Goal: Find contact information: Obtain details needed to contact an individual or organization

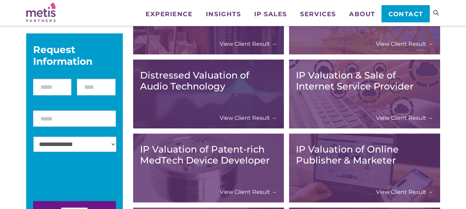
scroll to position [199, 0]
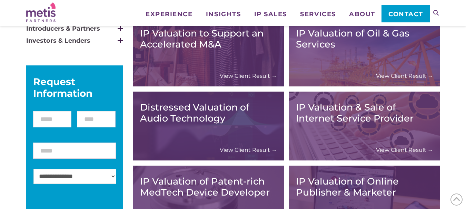
drag, startPoint x: 469, startPoint y: 17, endPoint x: 471, endPoint y: 8, distance: 9.0
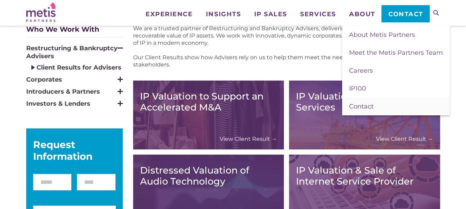
click at [355, 108] on span "Contact" at bounding box center [361, 107] width 24 height 8
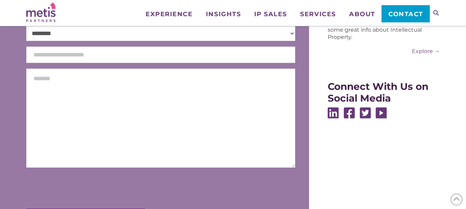
scroll to position [115, 0]
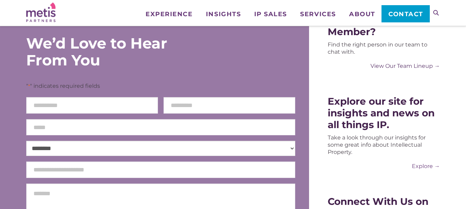
click at [409, 66] on link "View Our Team Lineup →" at bounding box center [384, 65] width 112 height 7
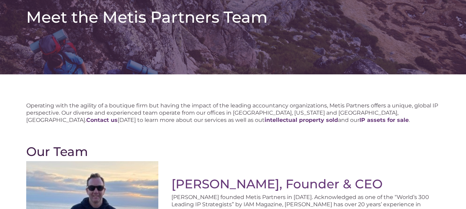
scroll to position [115, 0]
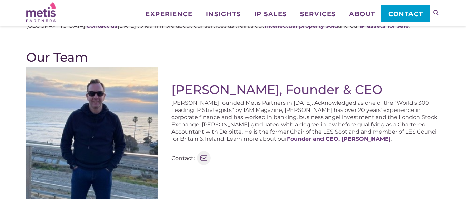
click at [204, 159] on icon at bounding box center [203, 158] width 9 height 9
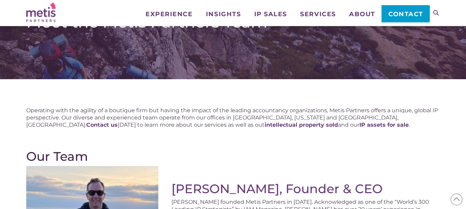
scroll to position [0, 0]
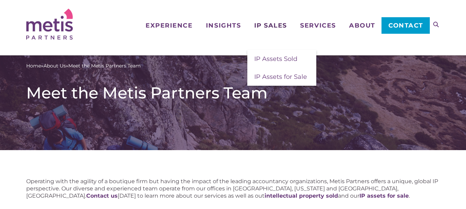
click at [269, 25] on span "IP Sales" at bounding box center [270, 25] width 33 height 6
click at [266, 75] on span "IP Assets for Sale" at bounding box center [280, 77] width 53 height 8
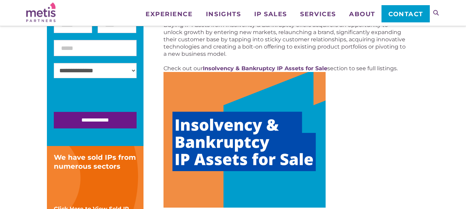
scroll to position [150, 0]
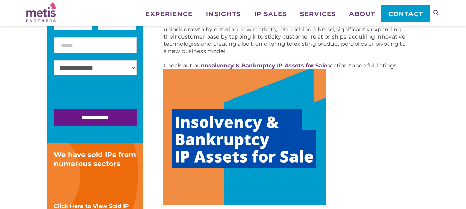
click at [131, 68] on select "**********" at bounding box center [95, 67] width 83 height 15
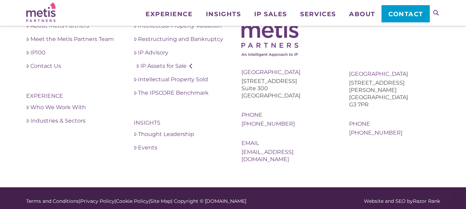
scroll to position [1117, 0]
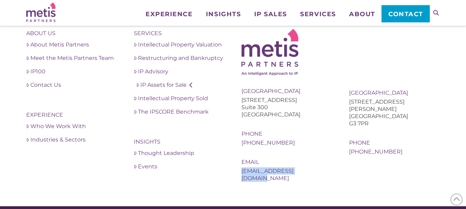
drag, startPoint x: 314, startPoint y: 170, endPoint x: 239, endPoint y: 173, distance: 74.9
click at [239, 173] on div "About Us About Metis Partners Meet the Metis Partners Team IP100 Contact Us Exp…" at bounding box center [233, 105] width 414 height 153
copy link "[EMAIL_ADDRESS][DOMAIN_NAME]"
click at [402, 12] on span "Contact" at bounding box center [405, 14] width 35 height 6
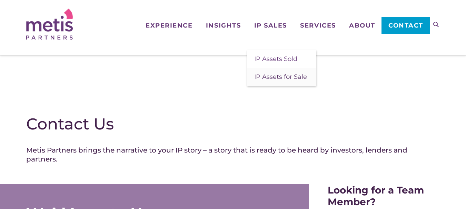
click at [264, 76] on span "IP Assets for Sale" at bounding box center [280, 77] width 53 height 8
